Goal: Book appointment/travel/reservation

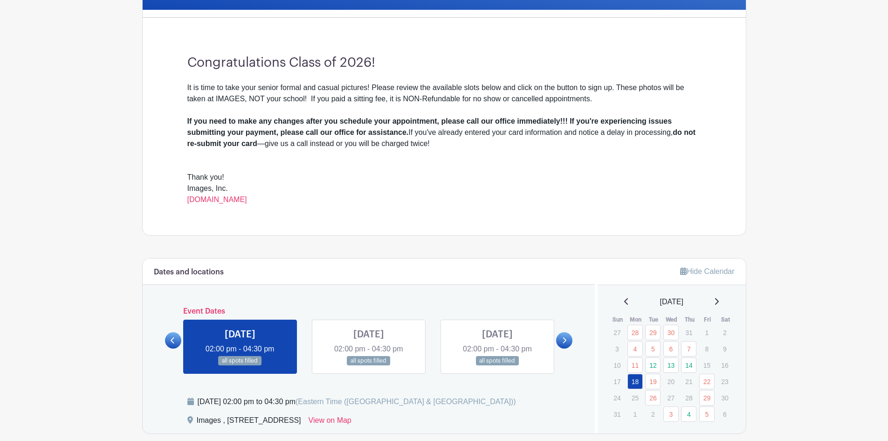
scroll to position [420, 0]
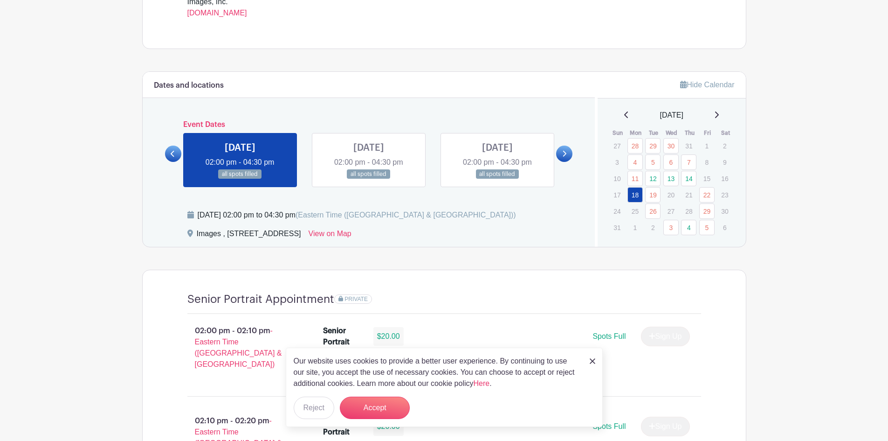
click at [555, 159] on div "[DATE] 02:00 pm - 04:30 pm all spots filled" at bounding box center [497, 160] width 129 height 54
click at [563, 153] on icon at bounding box center [564, 153] width 4 height 7
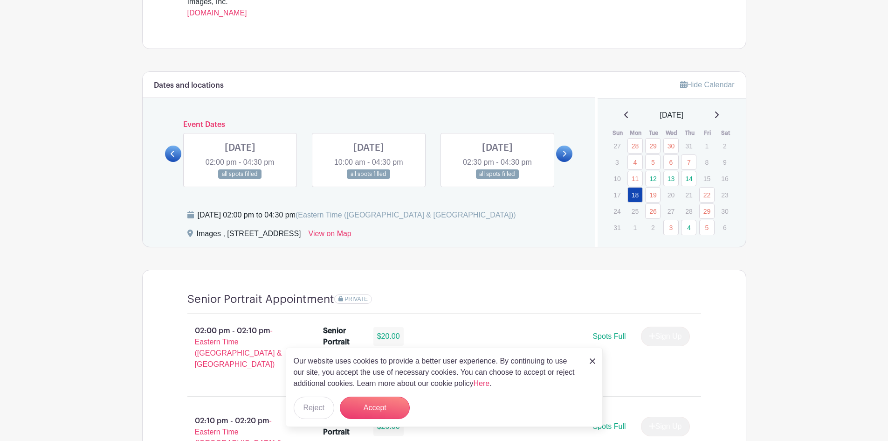
click at [563, 153] on icon at bounding box center [564, 153] width 4 height 7
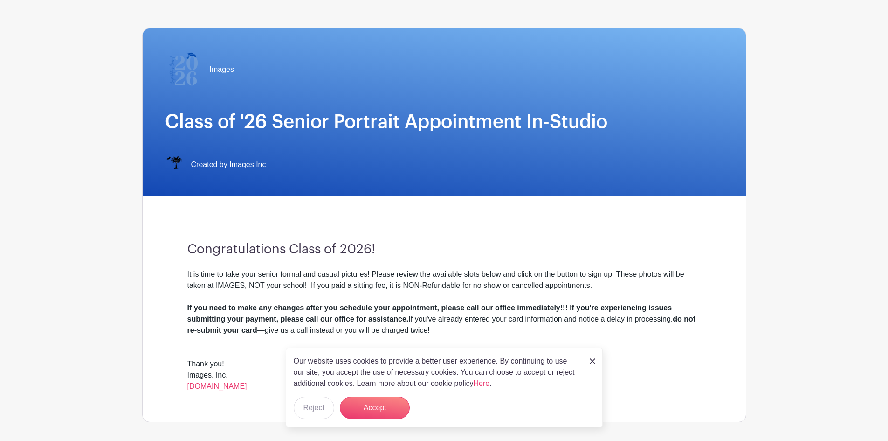
scroll to position [0, 0]
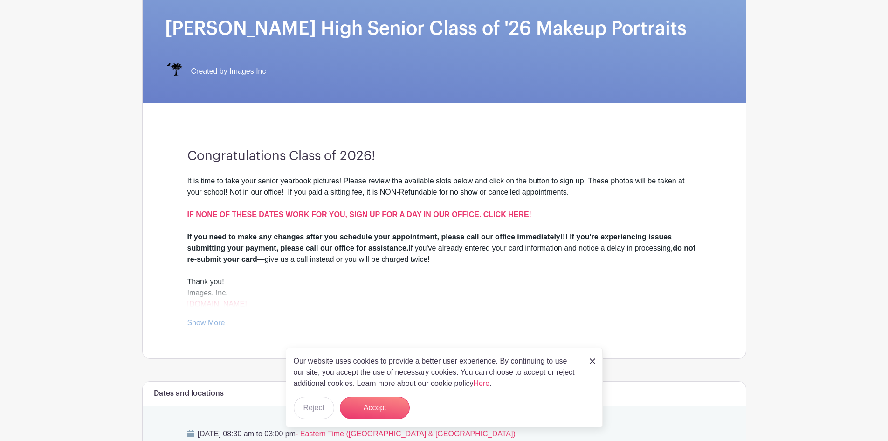
scroll to position [233, 0]
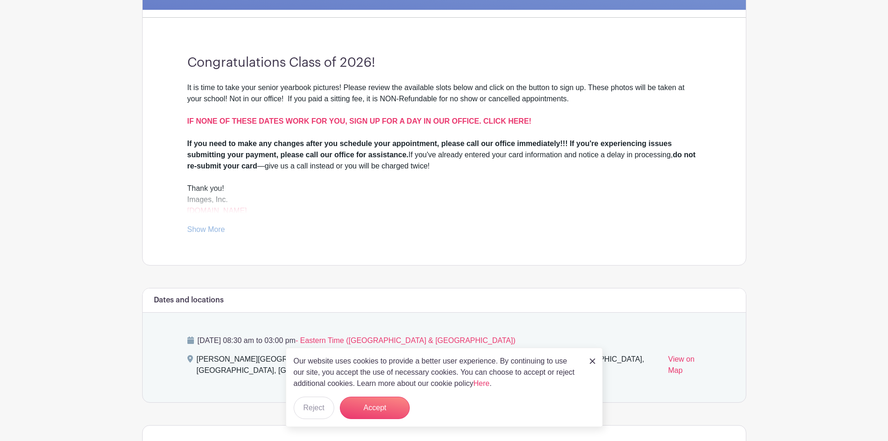
click at [590, 364] on link at bounding box center [593, 360] width 6 height 11
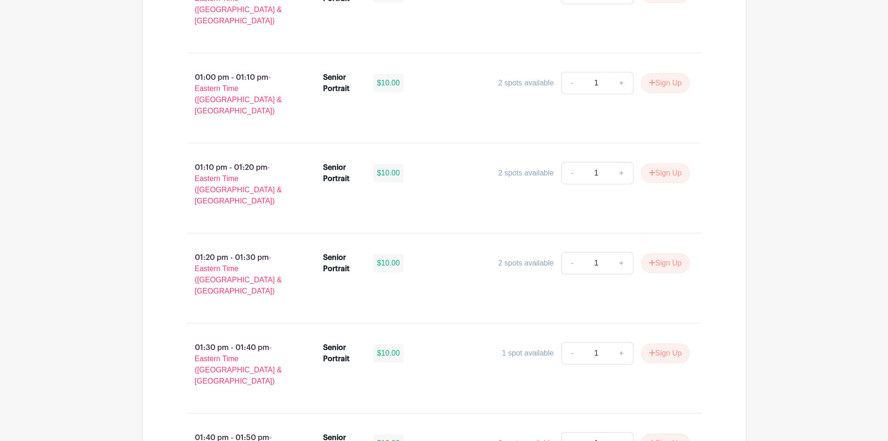
scroll to position [3228, 0]
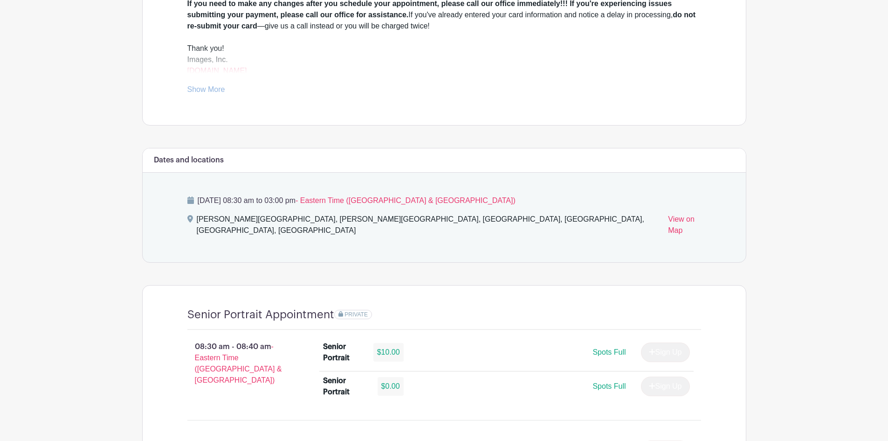
scroll to position [420, 0]
